Goal: Subscribe to service/newsletter

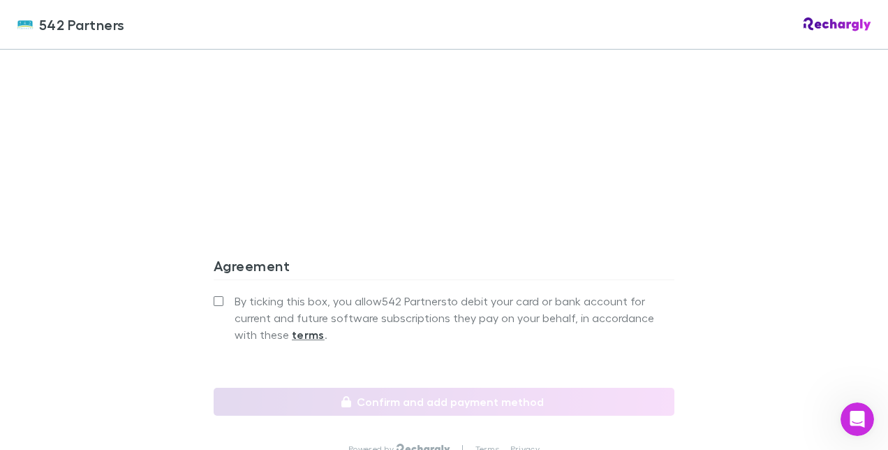
scroll to position [1257, 0]
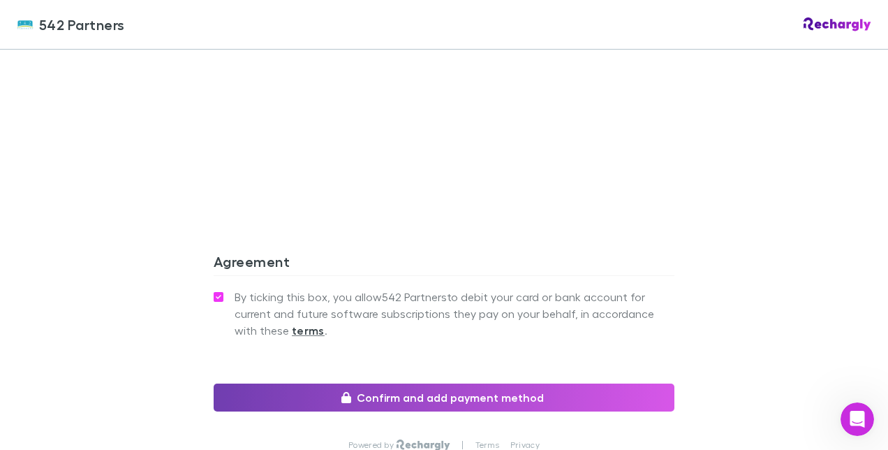
click at [436, 383] on button "Confirm and add payment method" at bounding box center [444, 397] width 461 height 28
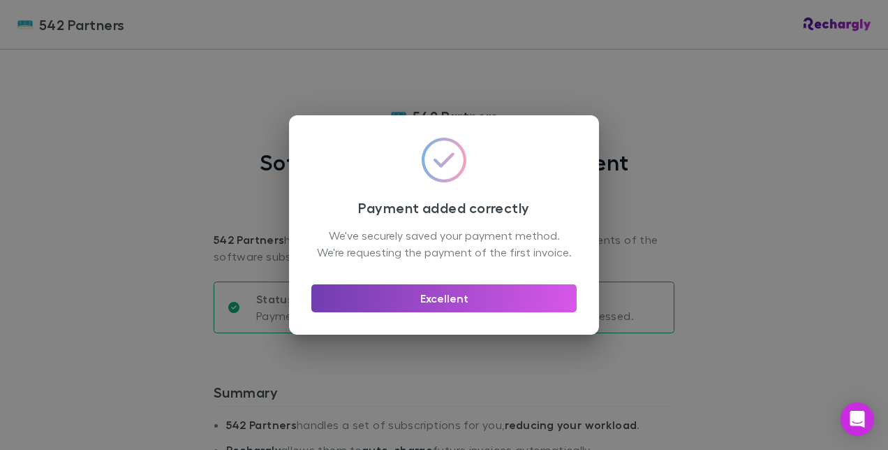
click at [408, 307] on button "Excellent" at bounding box center [443, 298] width 265 height 28
